Goal: Task Accomplishment & Management: Use online tool/utility

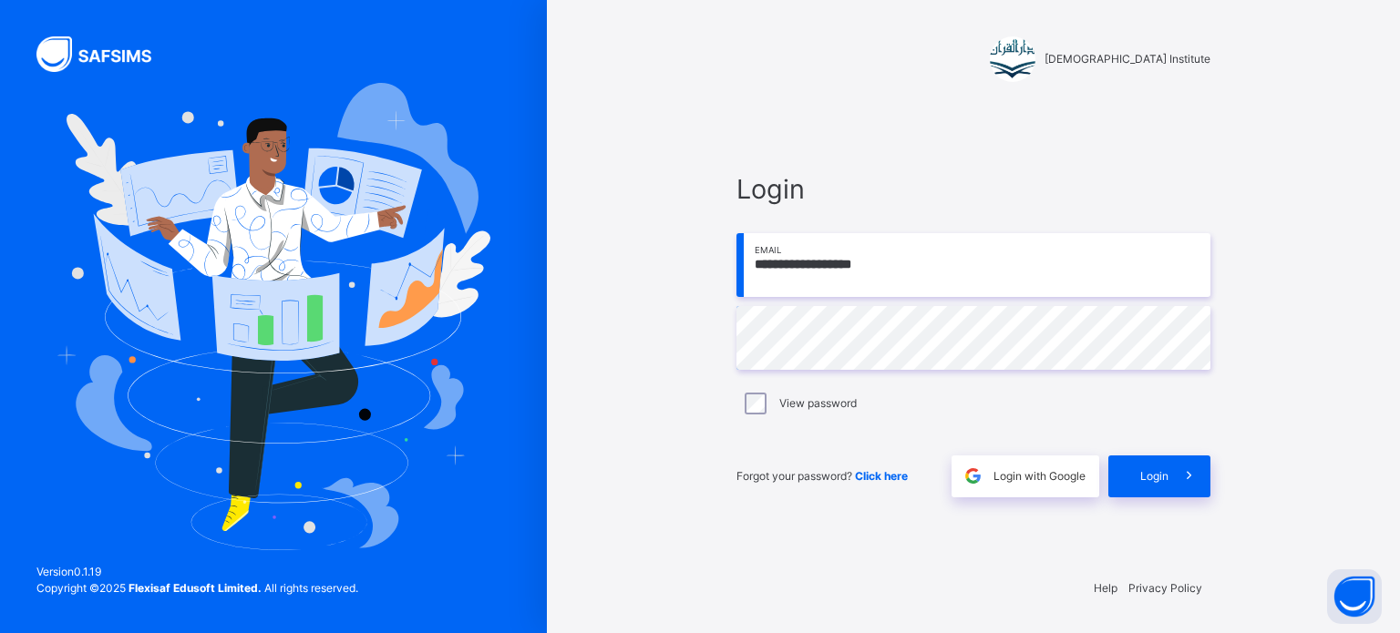
click at [837, 291] on input "**********" at bounding box center [973, 265] width 474 height 64
type input "**********"
click at [1166, 476] on span "Login" at bounding box center [1154, 477] width 28 height 16
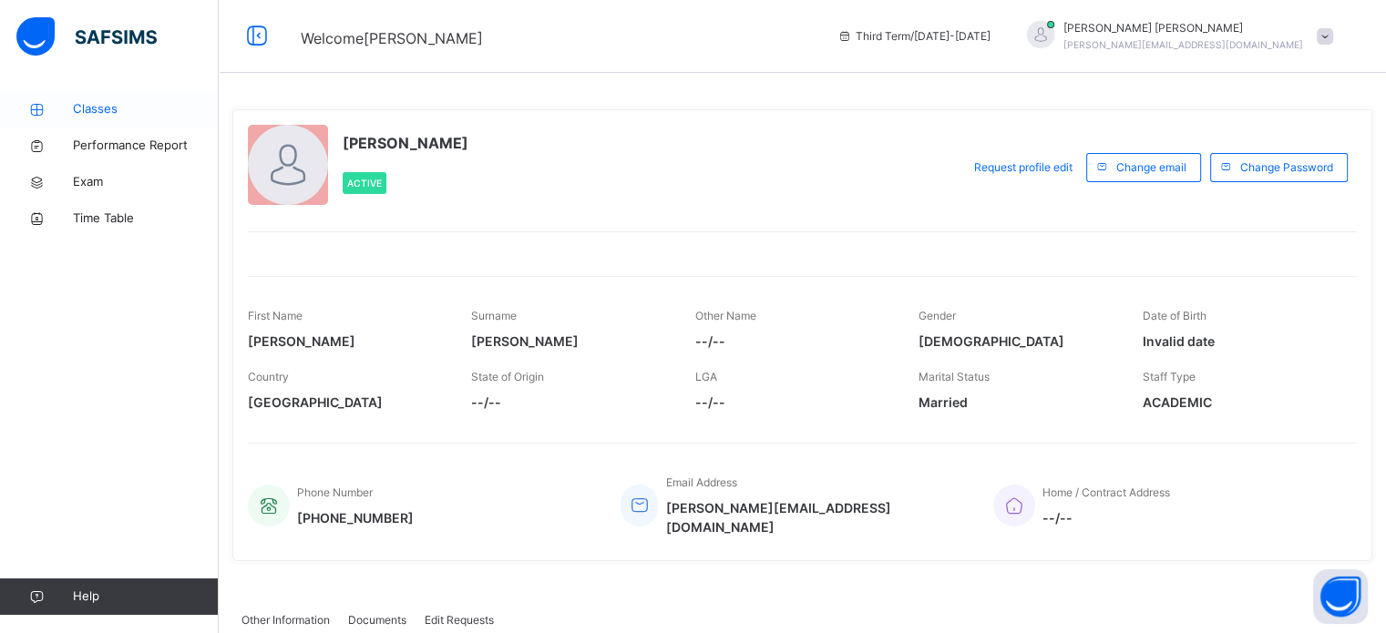
click at [77, 108] on span "Classes" at bounding box center [146, 109] width 146 height 18
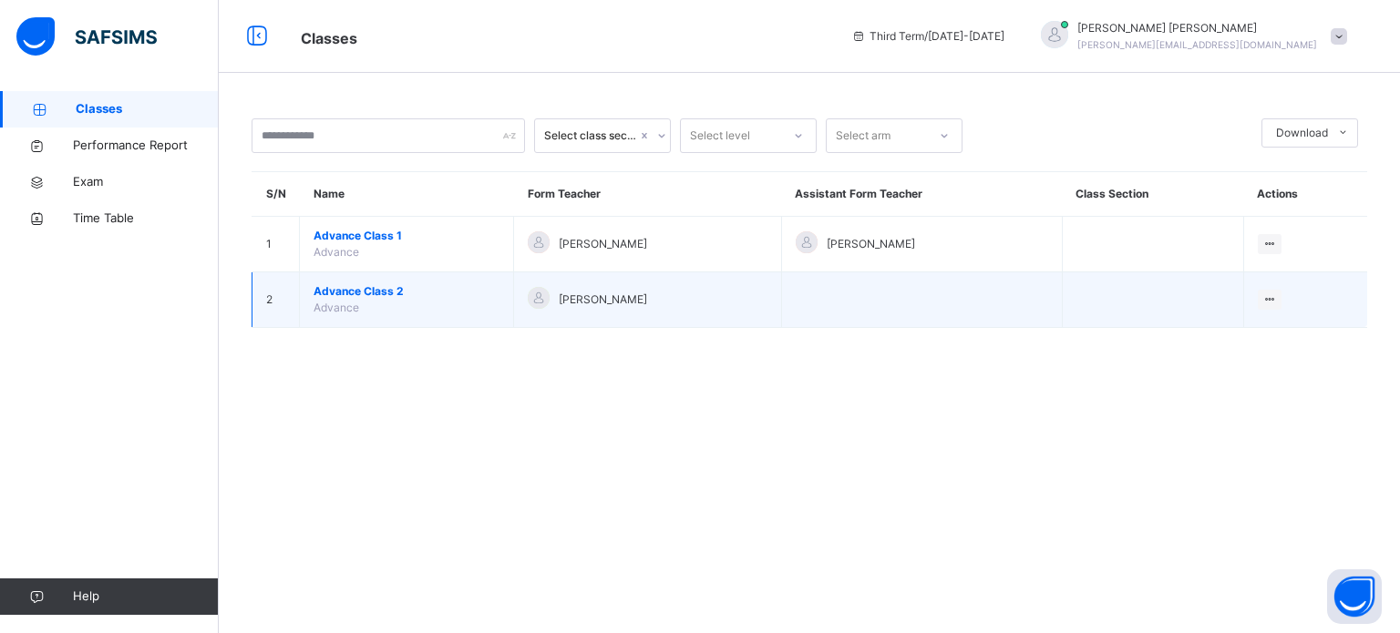
click at [363, 286] on span "Advance Class 2" at bounding box center [407, 291] width 186 height 16
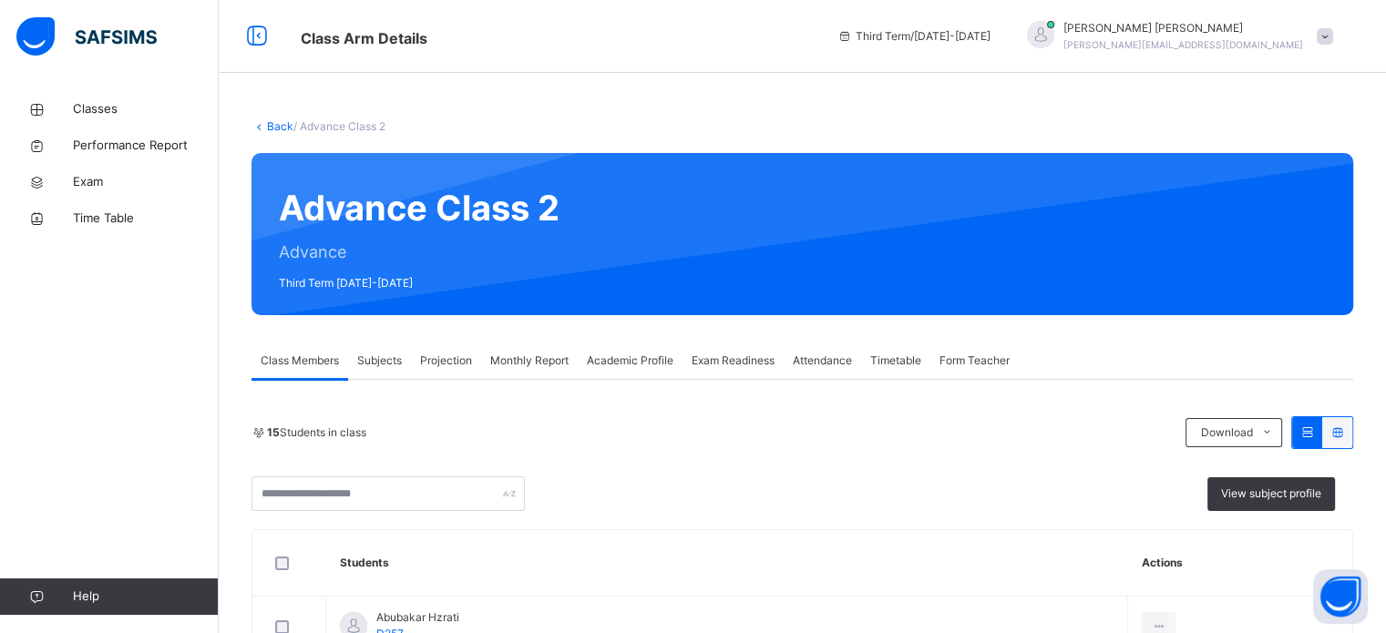
click at [455, 362] on span "Projection" at bounding box center [446, 361] width 52 height 16
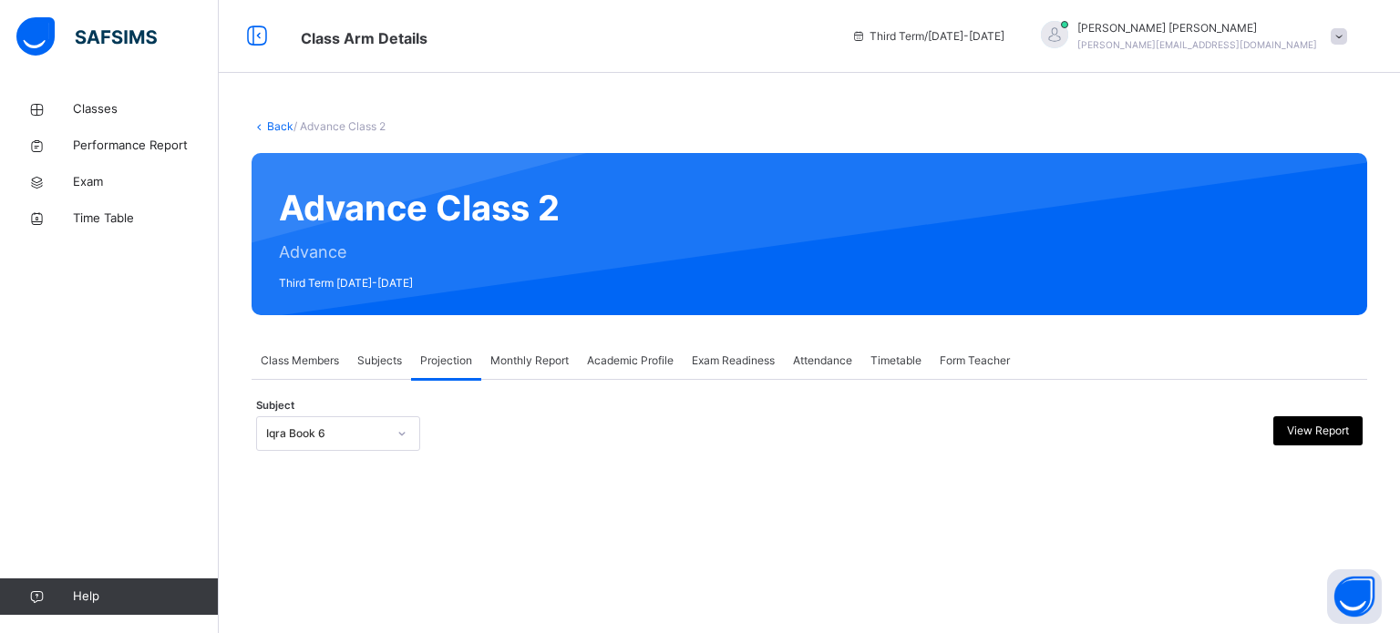
click at [390, 441] on div at bounding box center [401, 433] width 31 height 29
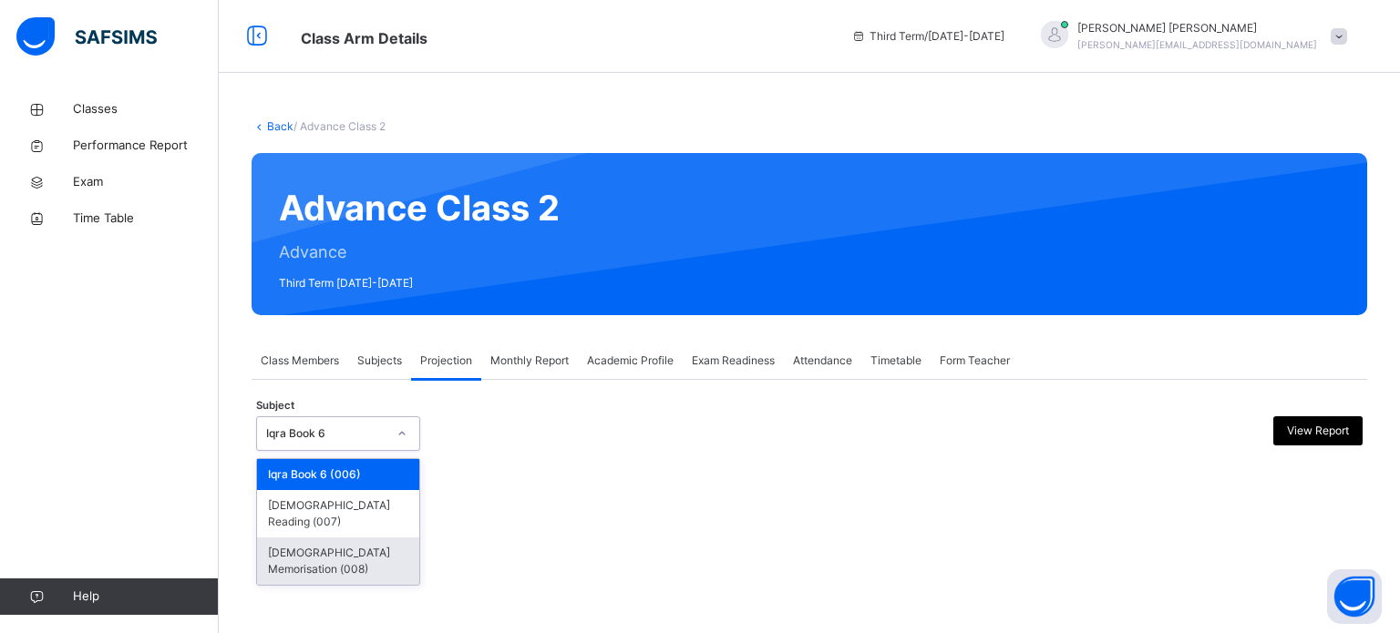
click at [405, 550] on div "[DEMOGRAPHIC_DATA] Memorisation (008)" at bounding box center [338, 561] width 162 height 47
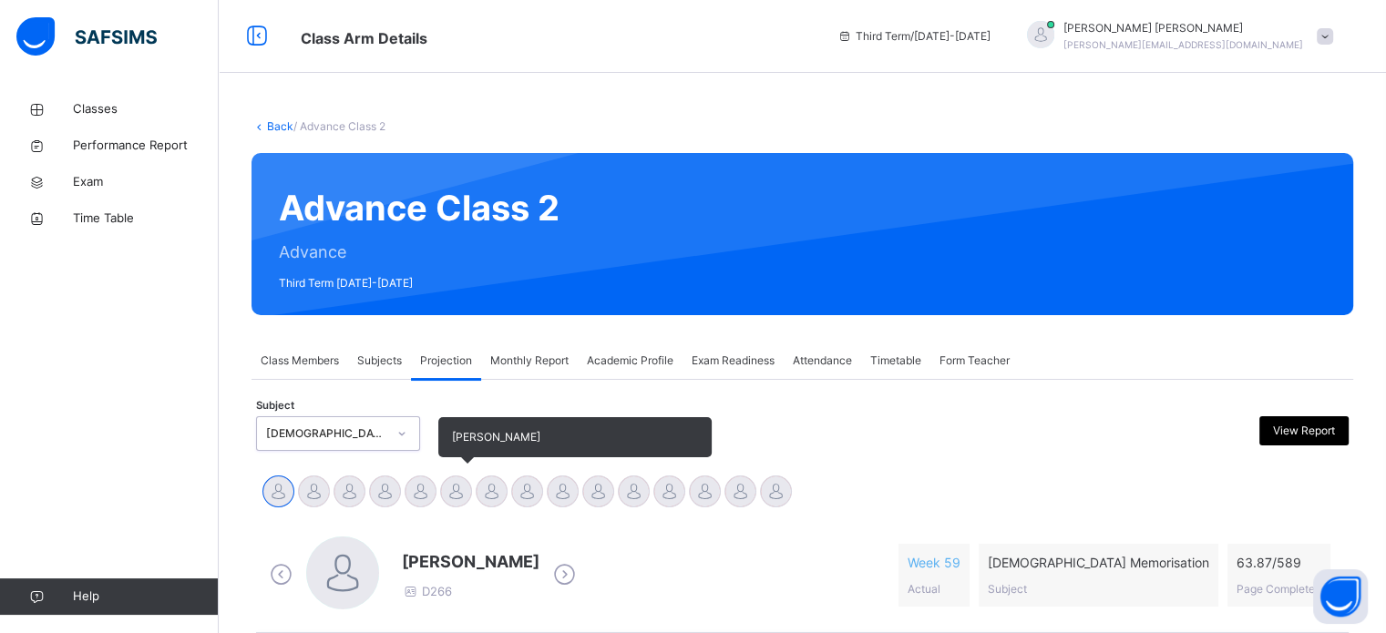
scroll to position [322, 0]
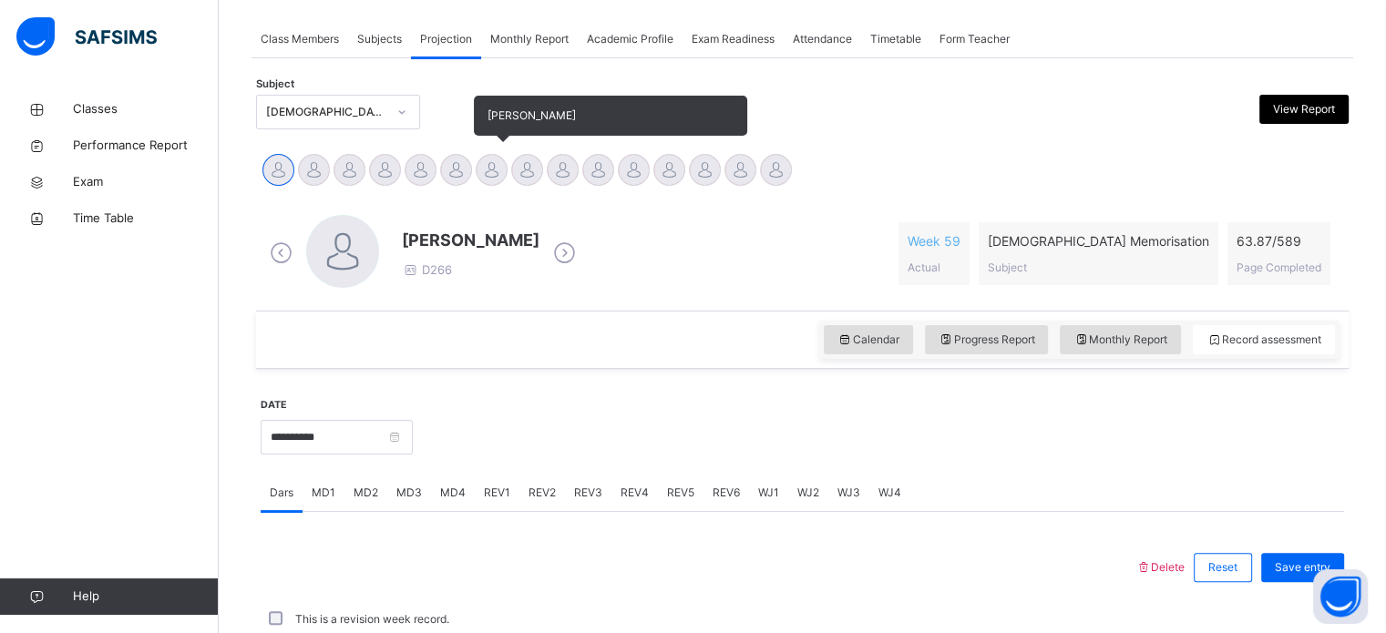
click at [492, 176] on div at bounding box center [492, 170] width 32 height 32
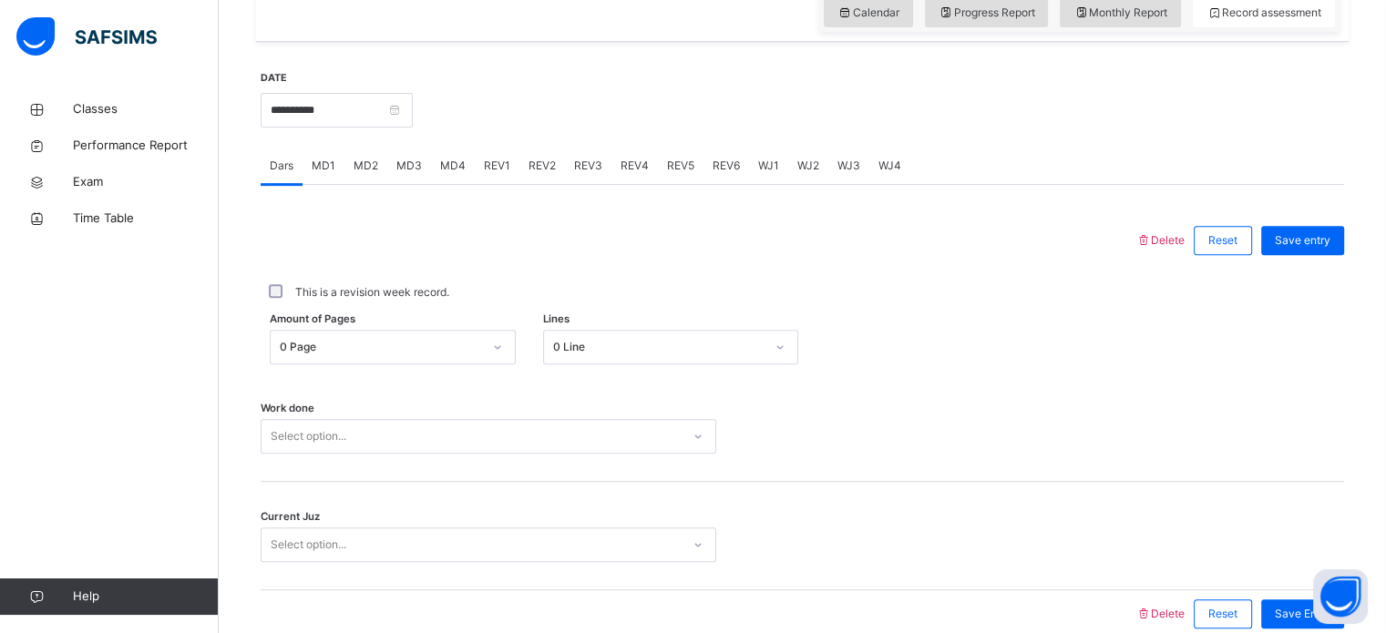
scroll to position [656, 0]
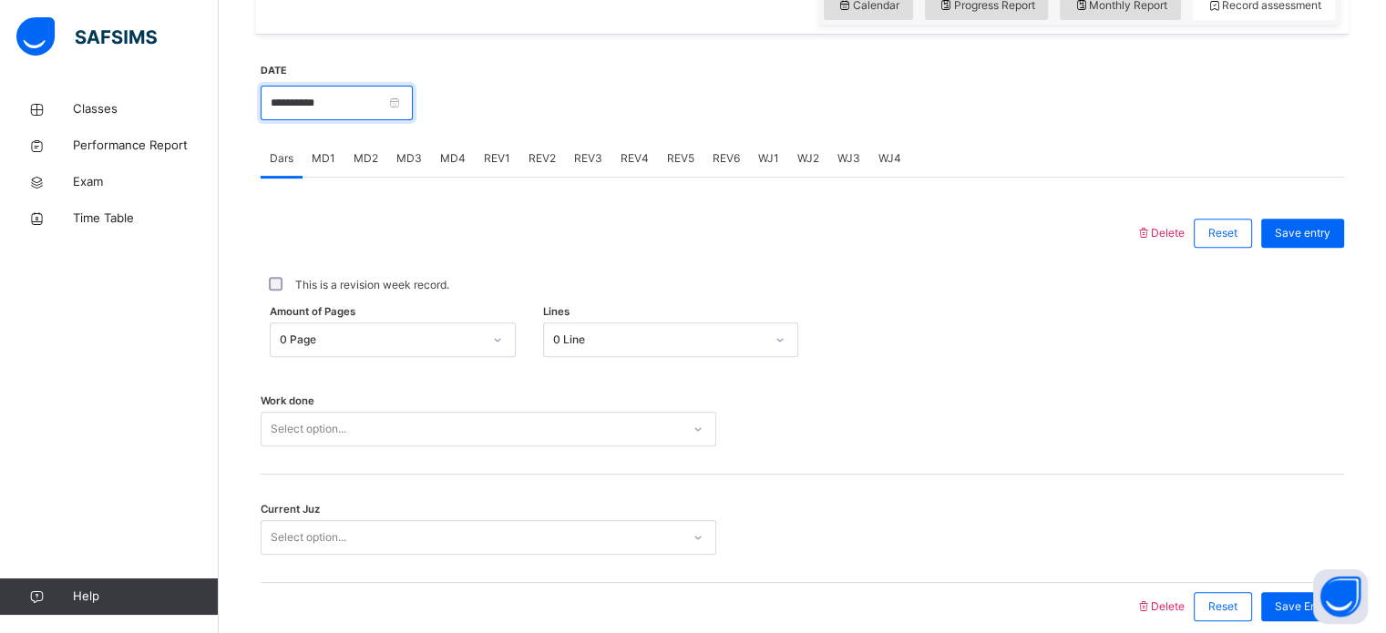
click at [375, 94] on input "**********" at bounding box center [337, 103] width 152 height 35
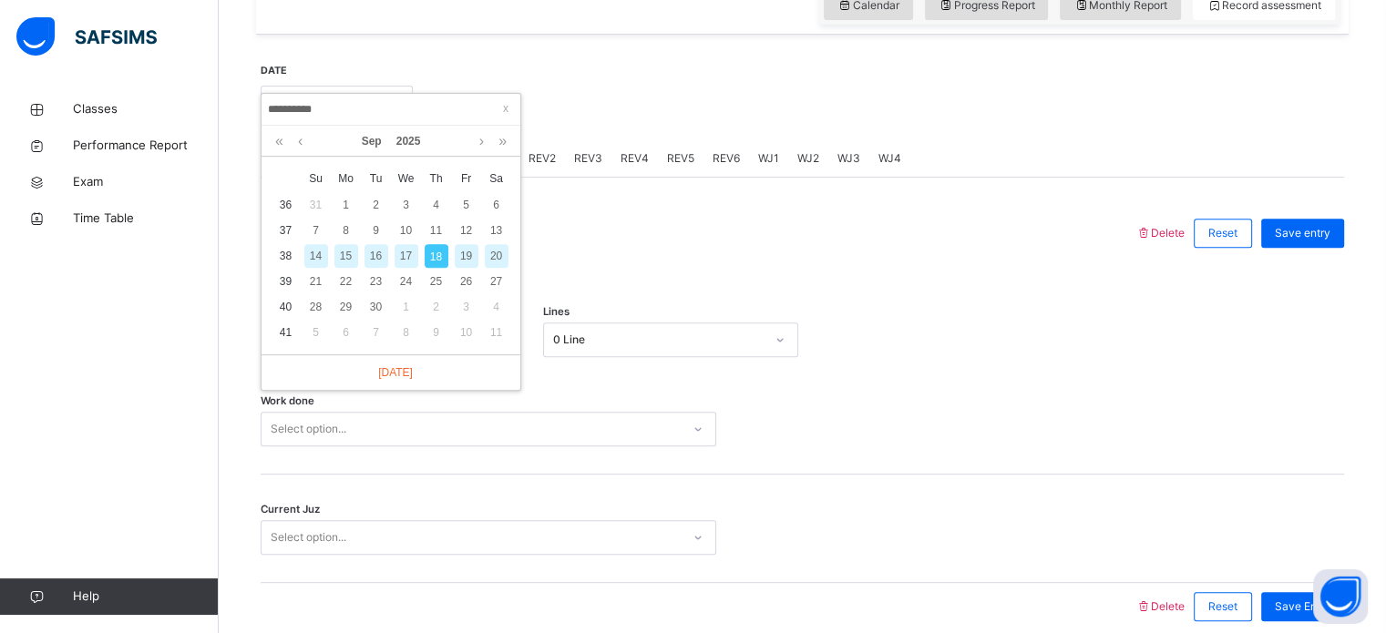
click at [377, 253] on div "16" at bounding box center [377, 256] width 24 height 24
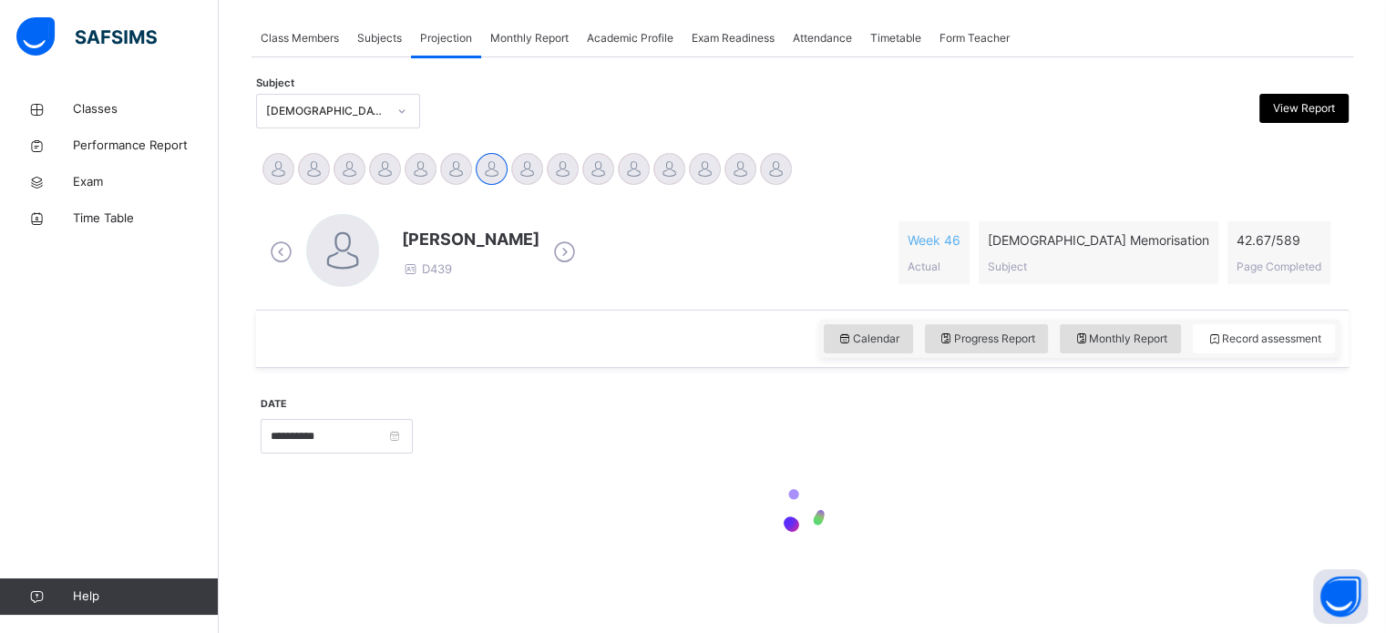
type input "**********"
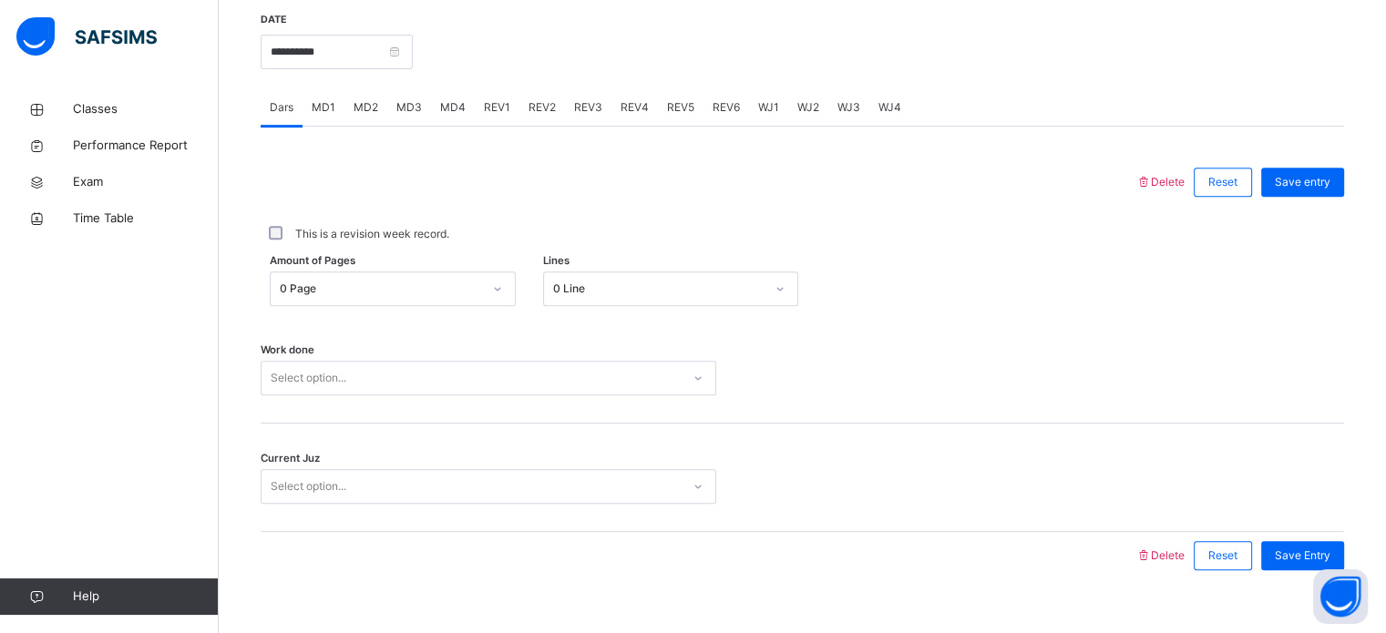
scroll to position [726, 0]
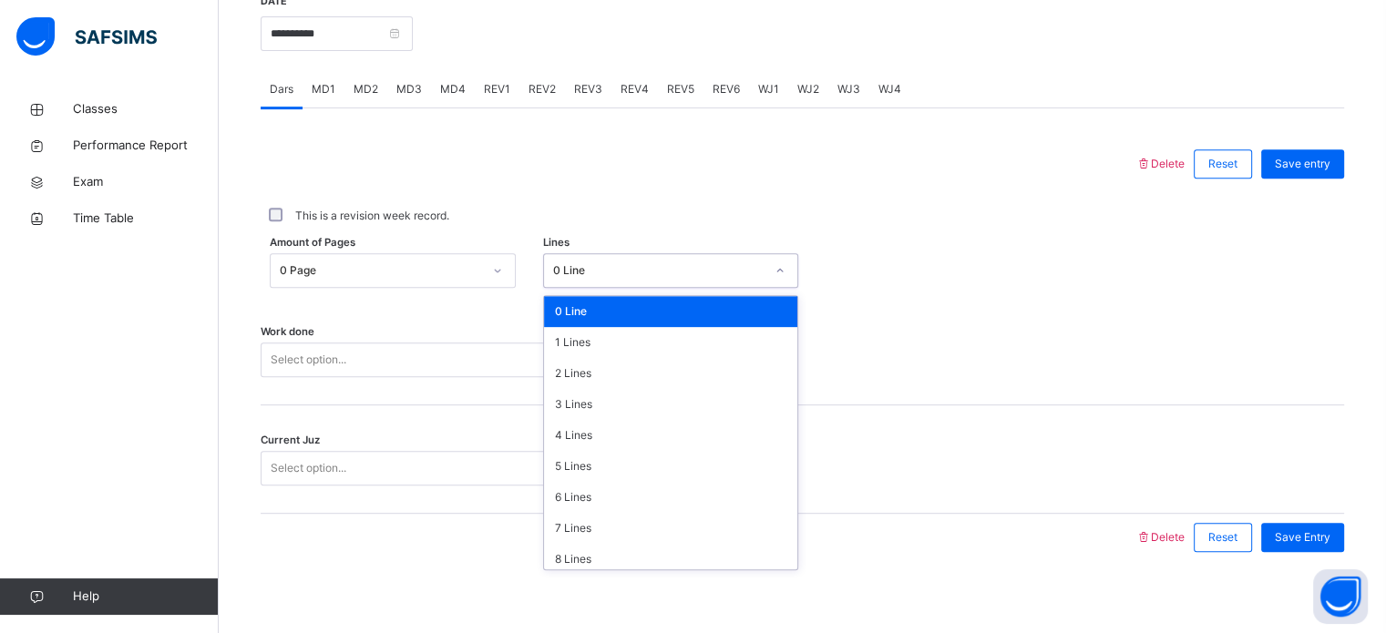
click at [605, 281] on div "0 Line" at bounding box center [653, 271] width 219 height 28
click at [595, 491] on div "6 Lines" at bounding box center [670, 497] width 253 height 31
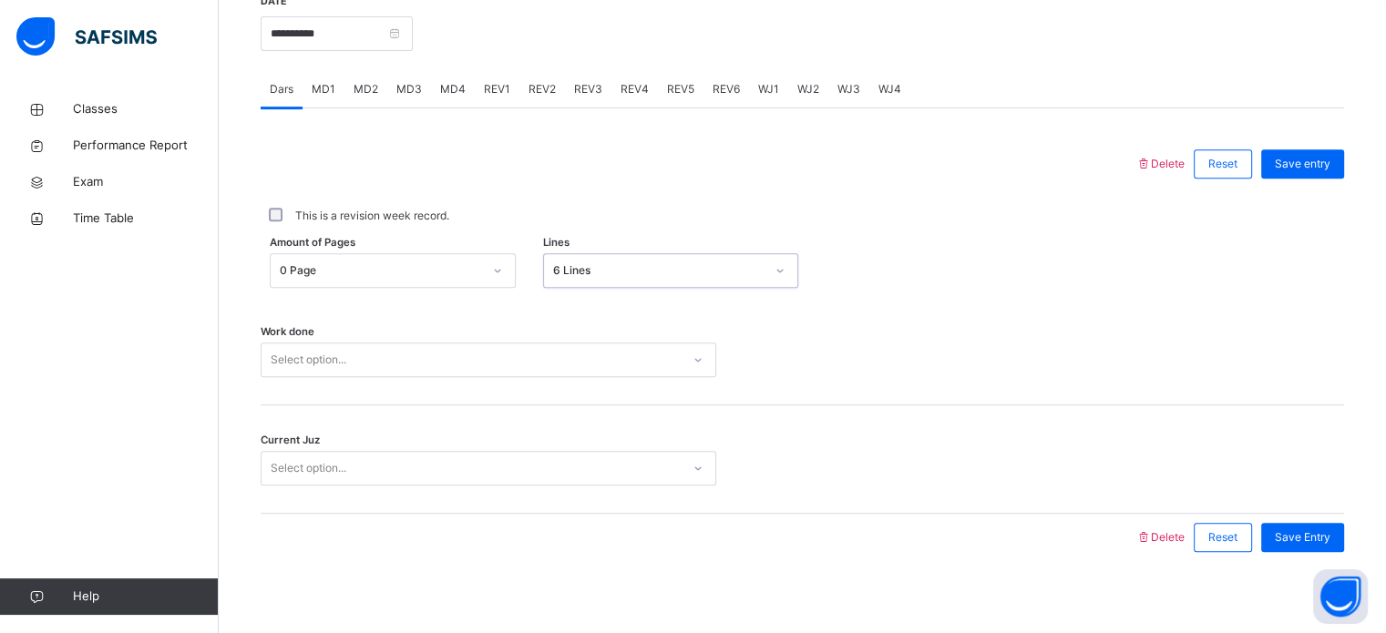
scroll to position [735, 0]
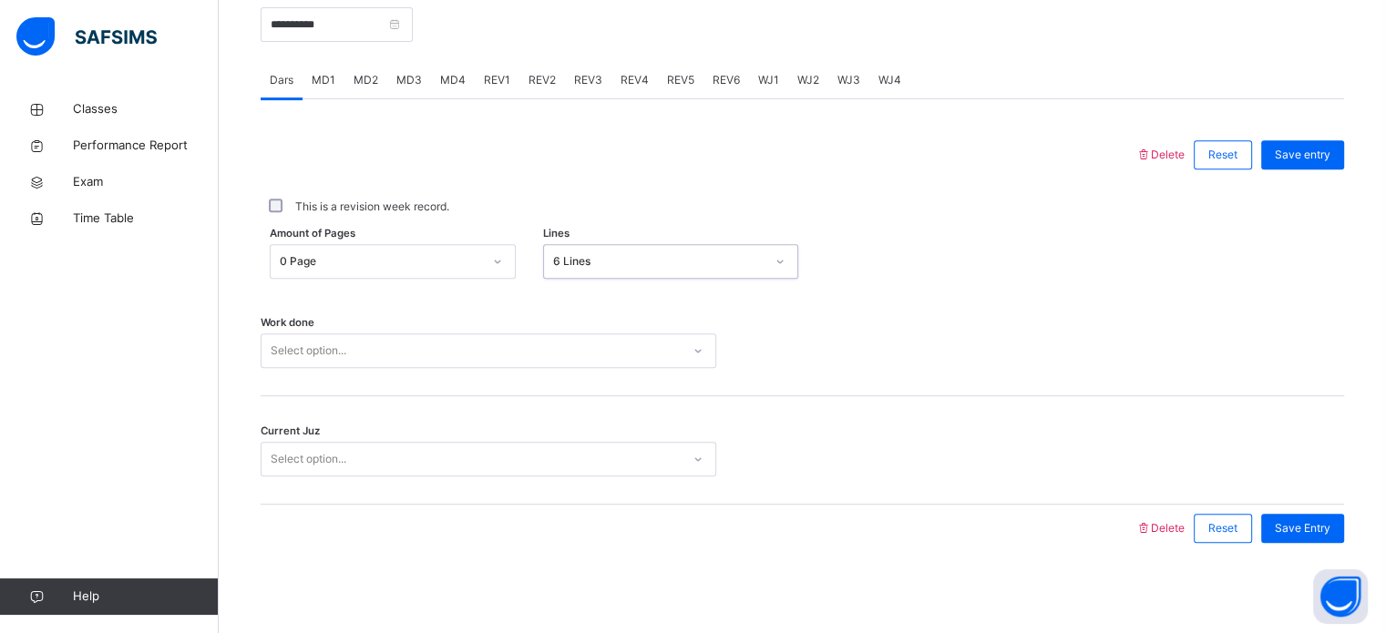
click at [664, 355] on div "Select option..." at bounding box center [471, 351] width 419 height 28
click at [645, 361] on div "Select option..." at bounding box center [471, 351] width 419 height 28
click at [644, 367] on div "Work done 0 results available. Select is focused ,type to refine list, press Do…" at bounding box center [803, 342] width 1084 height 108
click at [623, 337] on div "Select option..." at bounding box center [471, 351] width 419 height 28
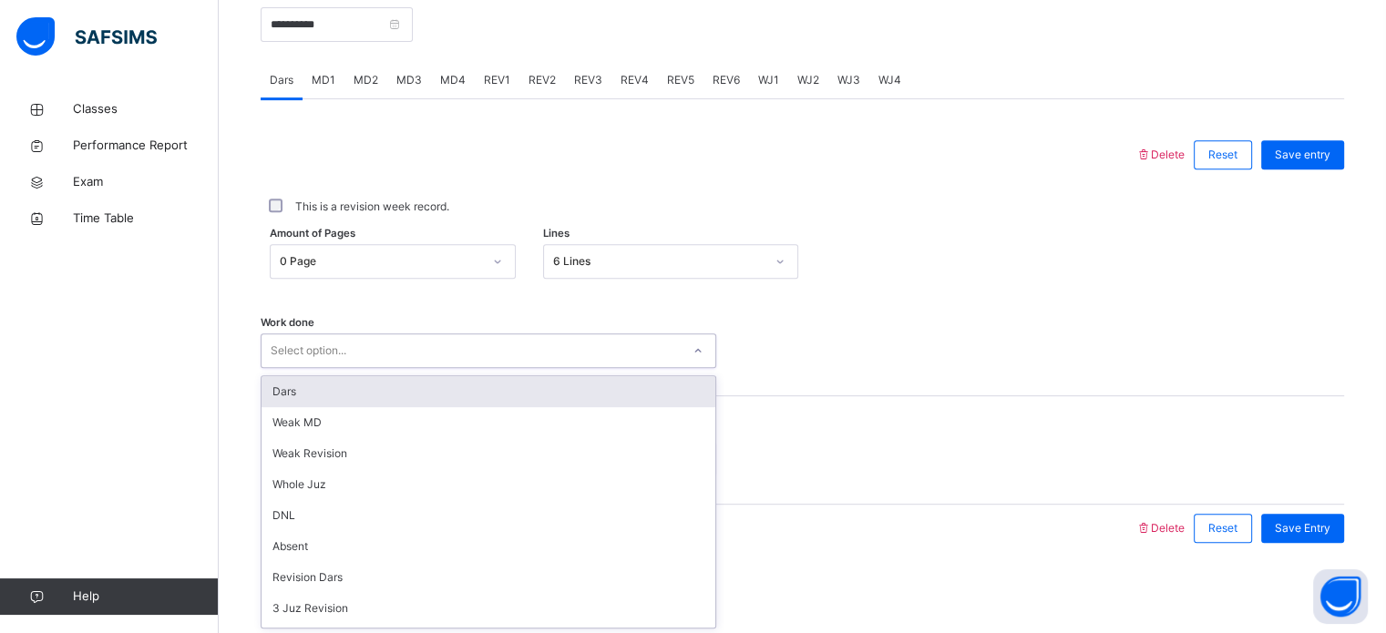
click at [636, 384] on div "Dars" at bounding box center [489, 391] width 454 height 31
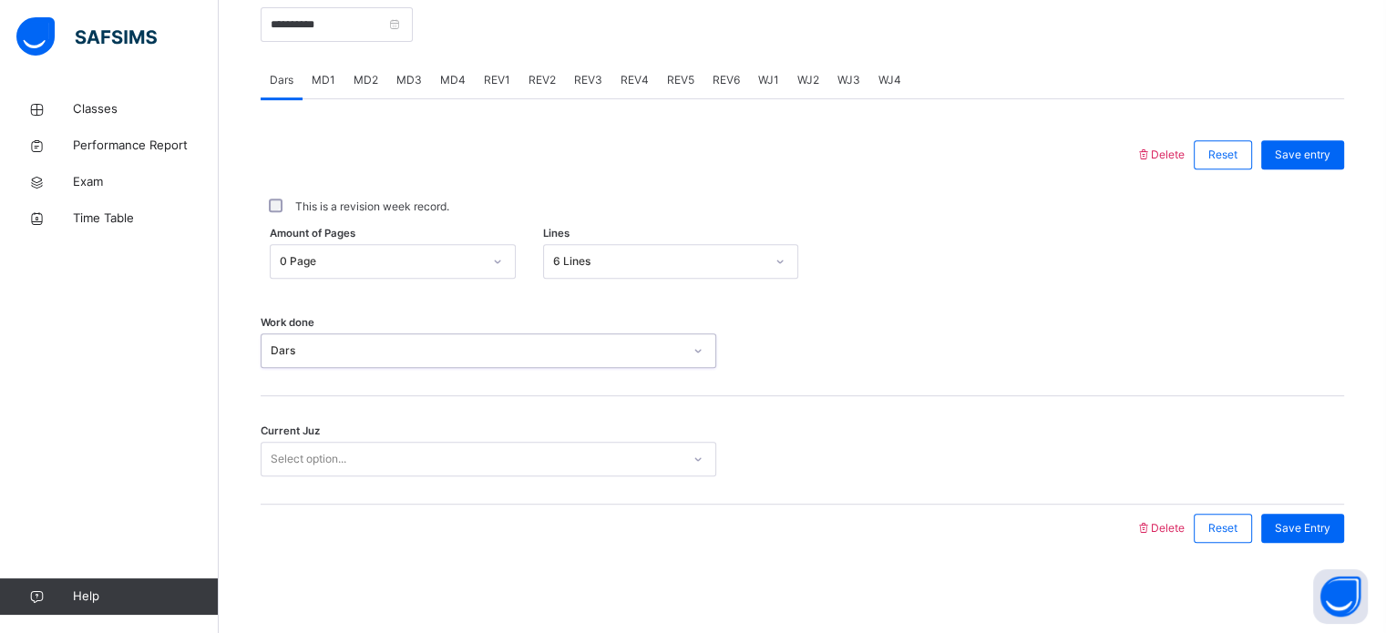
click at [626, 427] on div "Current Juz Select option..." at bounding box center [803, 451] width 1084 height 108
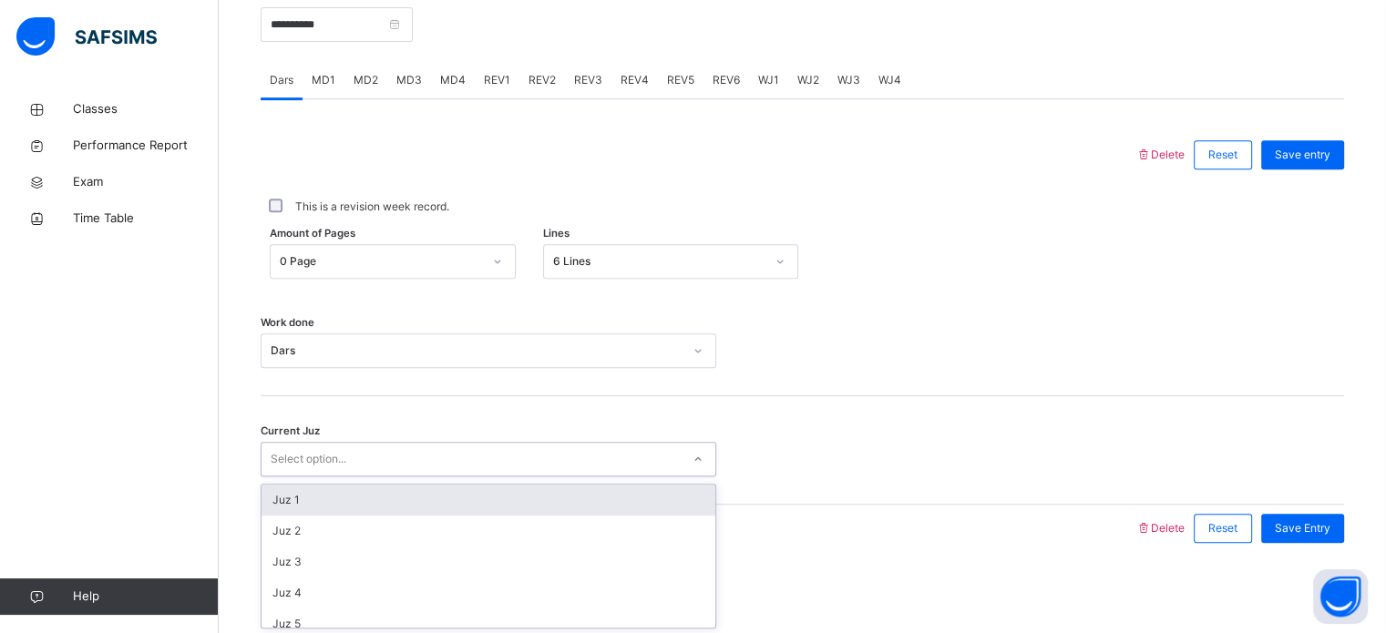
click at [623, 466] on div "Select option..." at bounding box center [471, 460] width 419 height 28
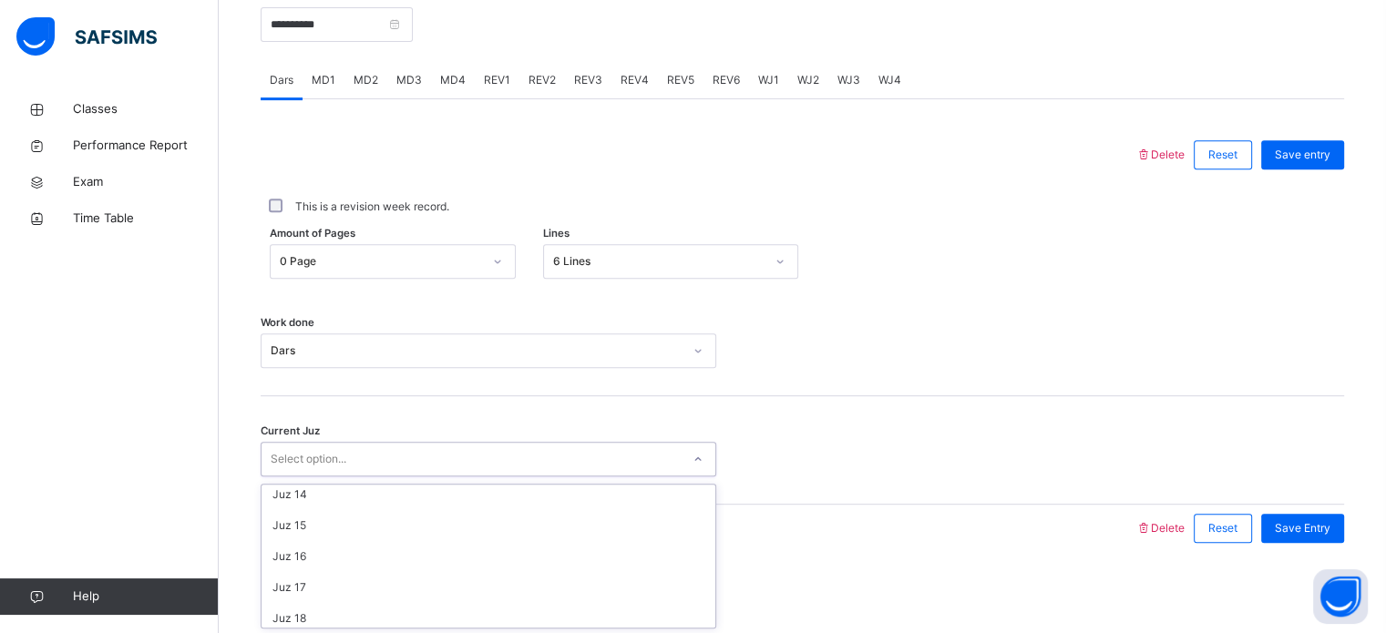
scroll to position [787, 0]
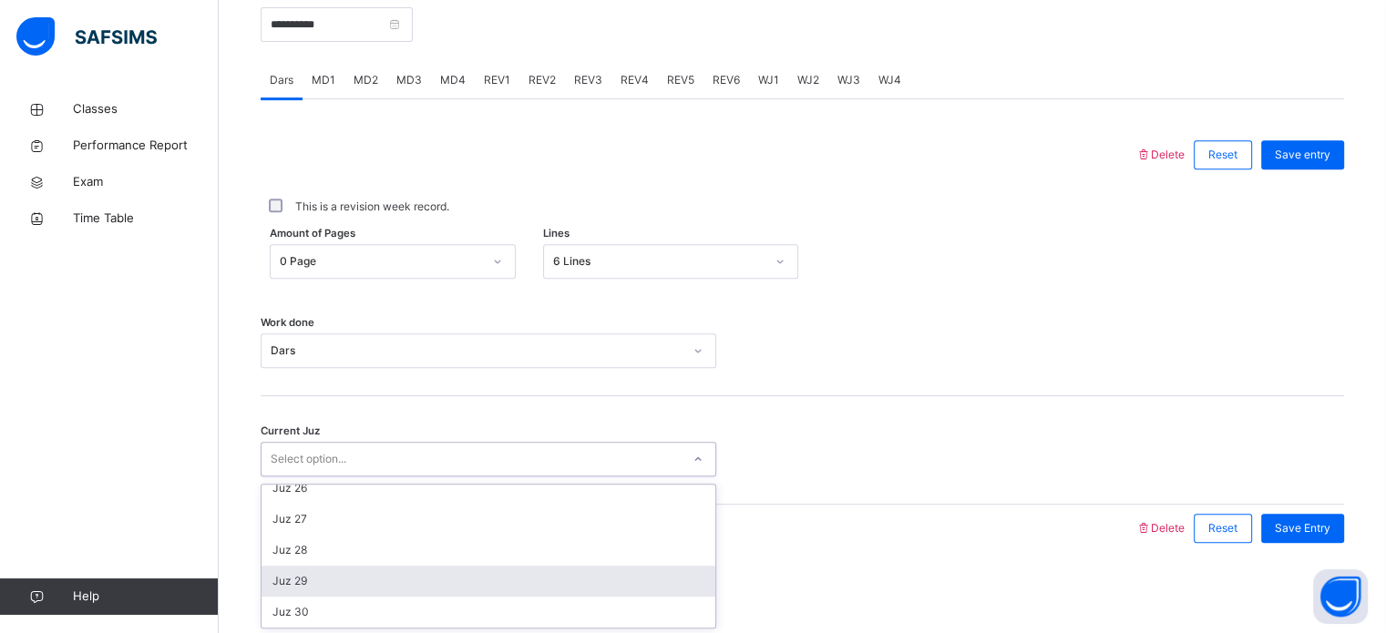
click at [575, 585] on div "Juz 29" at bounding box center [489, 581] width 454 height 31
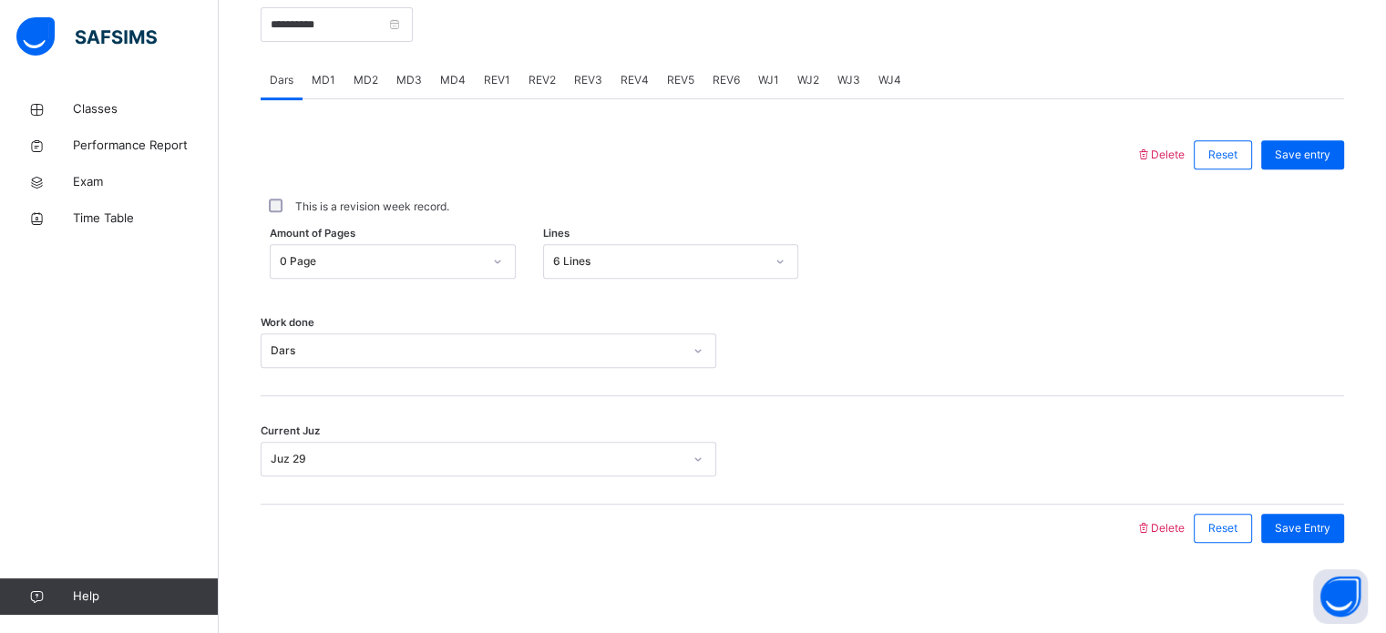
click at [1338, 508] on div "Save Entry" at bounding box center [1298, 528] width 92 height 47
click at [1331, 528] on span "Save Entry" at bounding box center [1303, 528] width 56 height 16
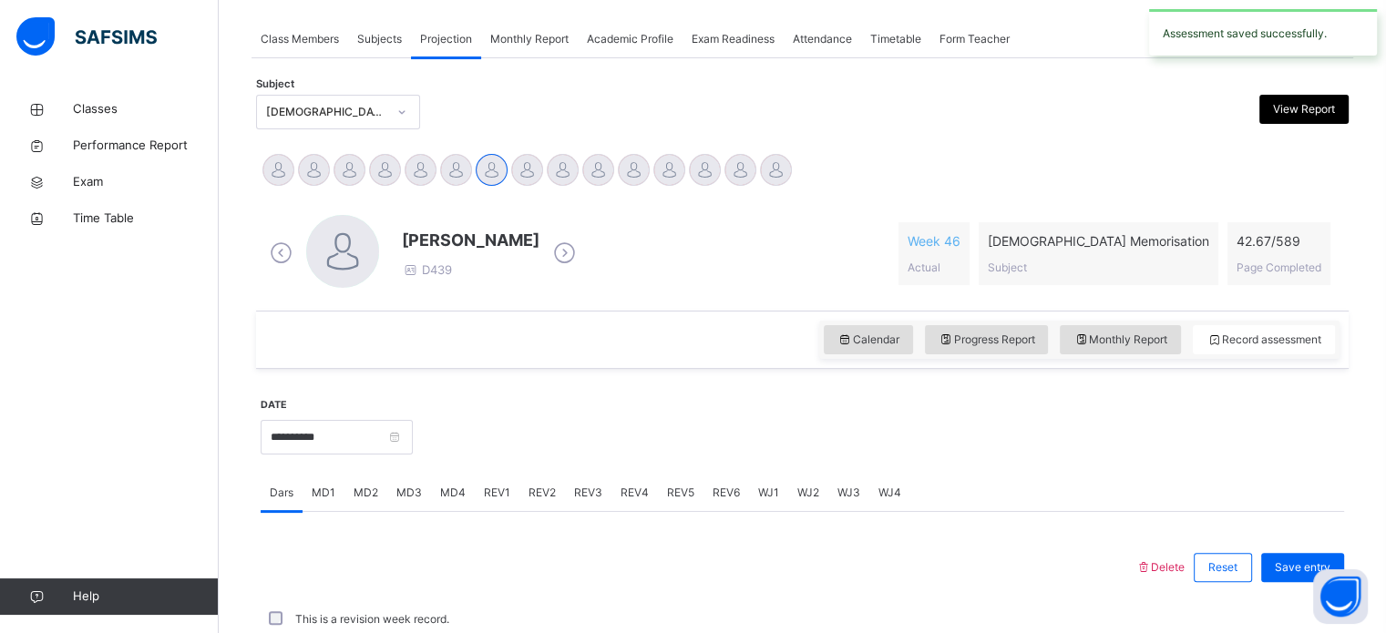
scroll to position [735, 0]
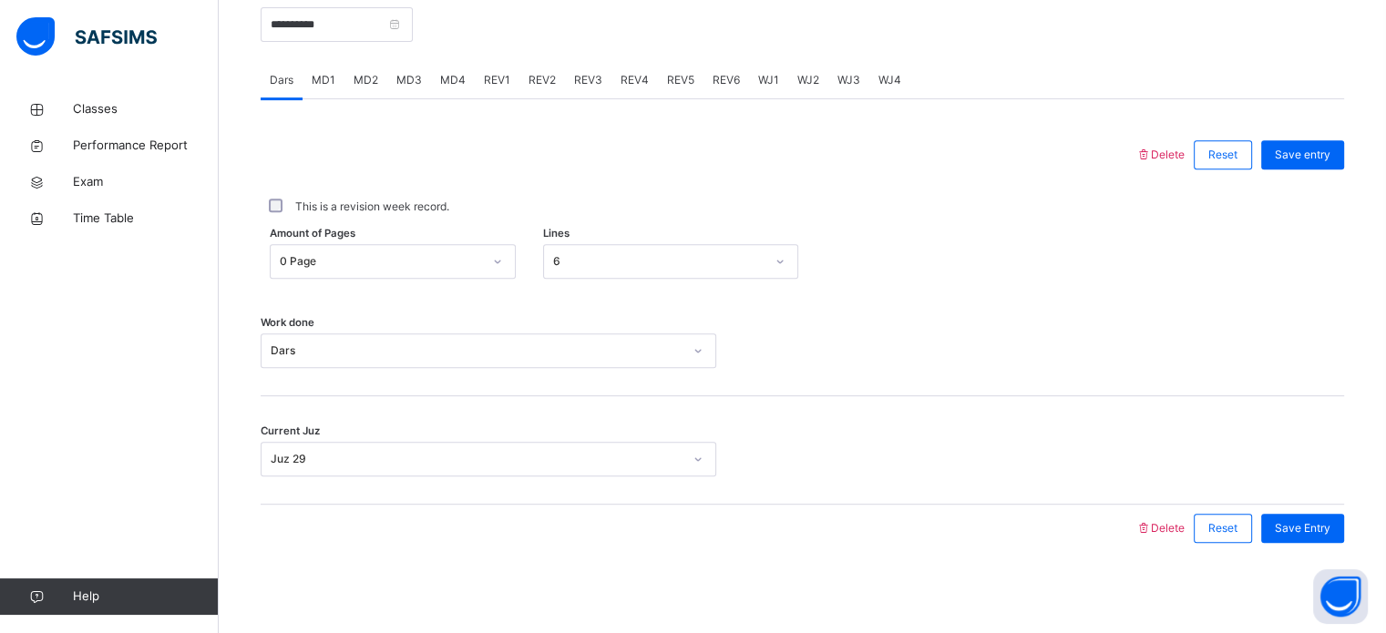
click at [1331, 528] on span "Save Entry" at bounding box center [1303, 528] width 56 height 16
